Goal: Transaction & Acquisition: Purchase product/service

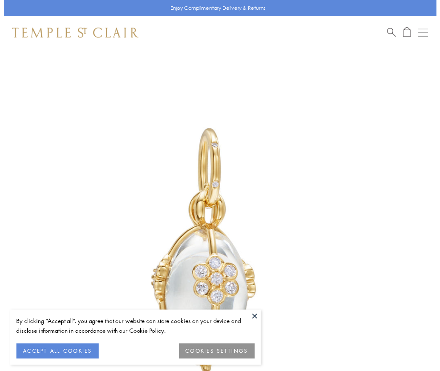
scroll to position [23, 0]
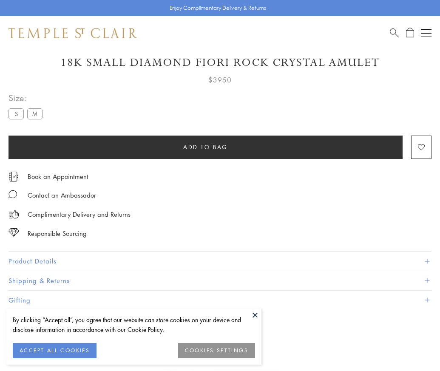
click at [205, 147] on span "Add to bag" at bounding box center [205, 146] width 45 height 9
